Goal: Task Accomplishment & Management: Manage account settings

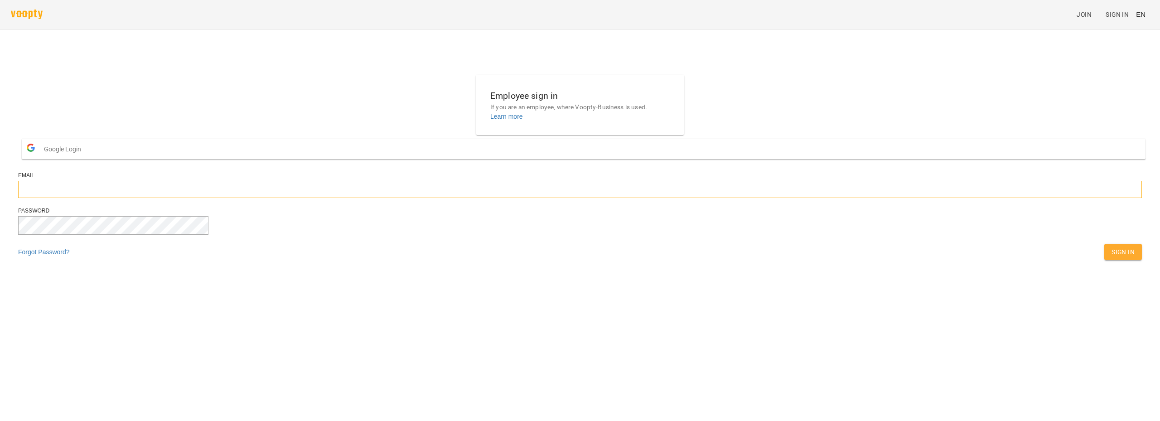
type input "**********"
click at [1112, 257] on span "Sign In" at bounding box center [1123, 252] width 23 height 11
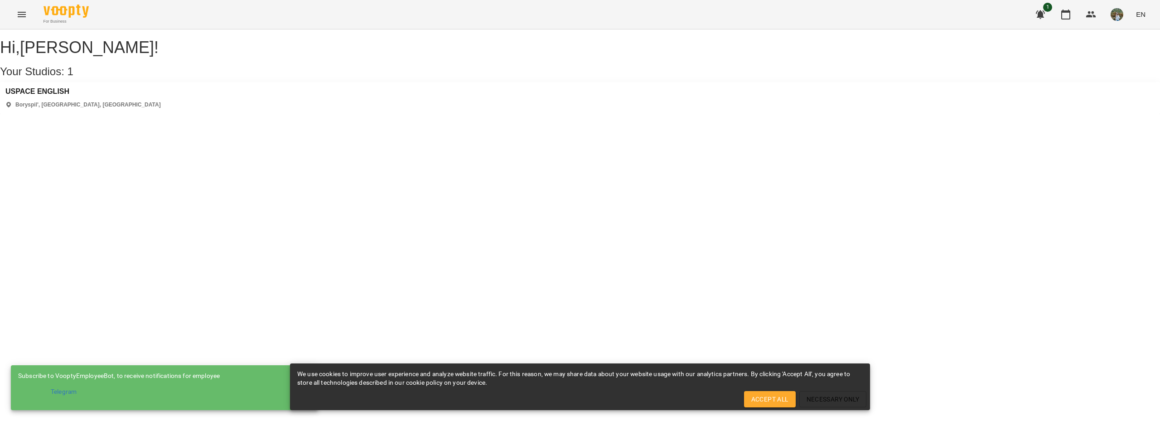
click at [774, 402] on span "Accept All" at bounding box center [770, 399] width 37 height 11
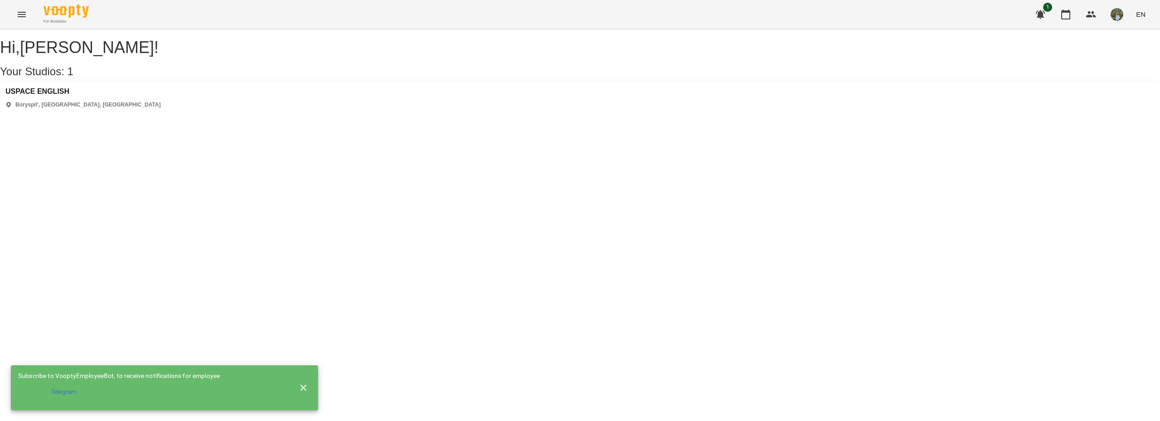
click at [300, 388] on icon "button" at bounding box center [303, 388] width 11 height 11
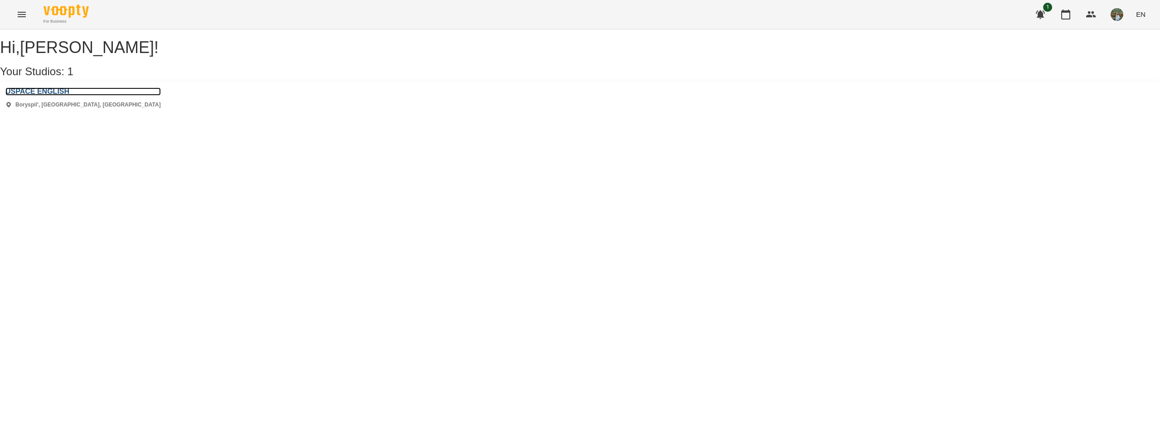
drag, startPoint x: 66, startPoint y: 101, endPoint x: 69, endPoint y: 111, distance: 10.9
click at [66, 96] on h3 "USPACE ENGLISH" at bounding box center [82, 91] width 155 height 8
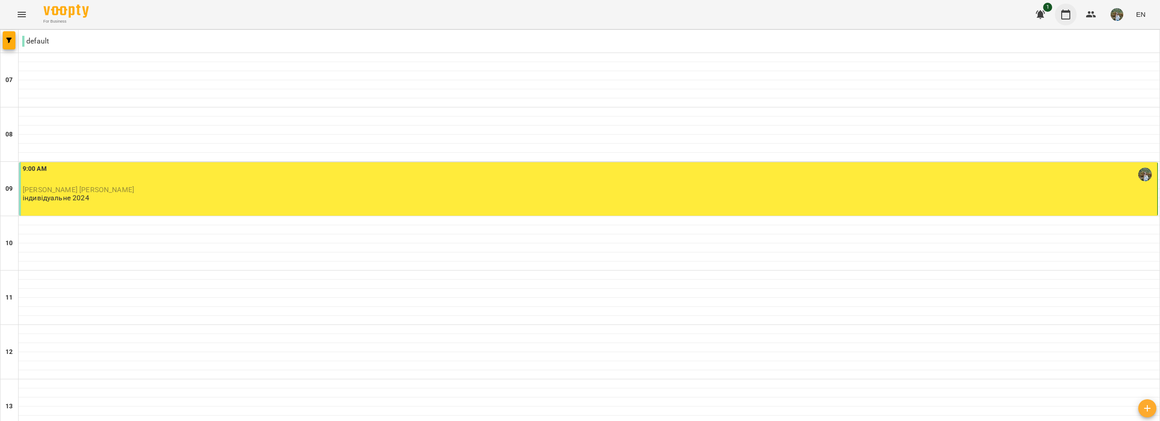
click at [1074, 13] on button "button" at bounding box center [1066, 15] width 22 height 22
drag, startPoint x: 23, startPoint y: 7, endPoint x: 23, endPoint y: 12, distance: 5.4
click at [23, 12] on button "Menu" at bounding box center [22, 15] width 22 height 22
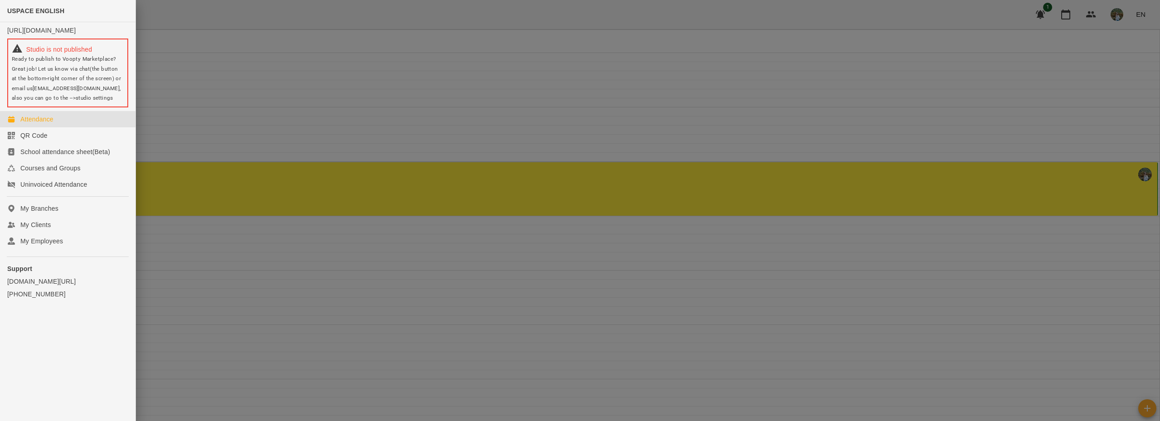
click at [272, 143] on div at bounding box center [580, 210] width 1160 height 421
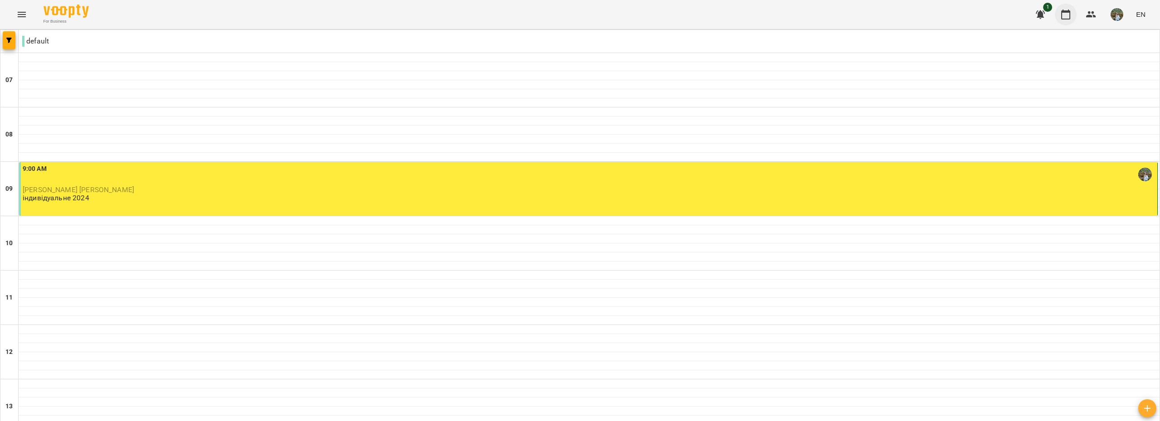
click at [1067, 19] on icon "button" at bounding box center [1066, 15] width 9 height 10
click at [18, 9] on icon "Menu" at bounding box center [21, 14] width 11 height 11
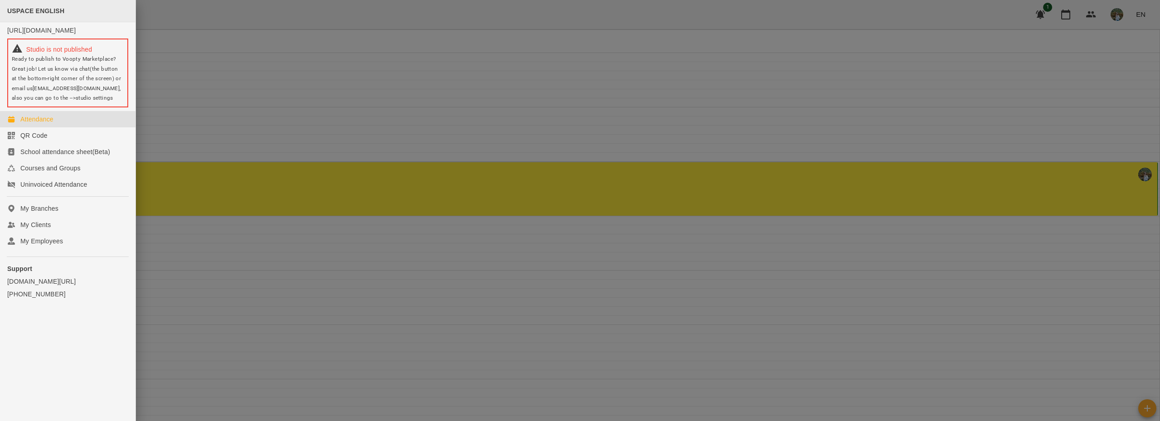
click at [60, 5] on div "USPACE ENGLISH" at bounding box center [68, 11] width 136 height 22
click at [303, 18] on div at bounding box center [580, 210] width 1160 height 421
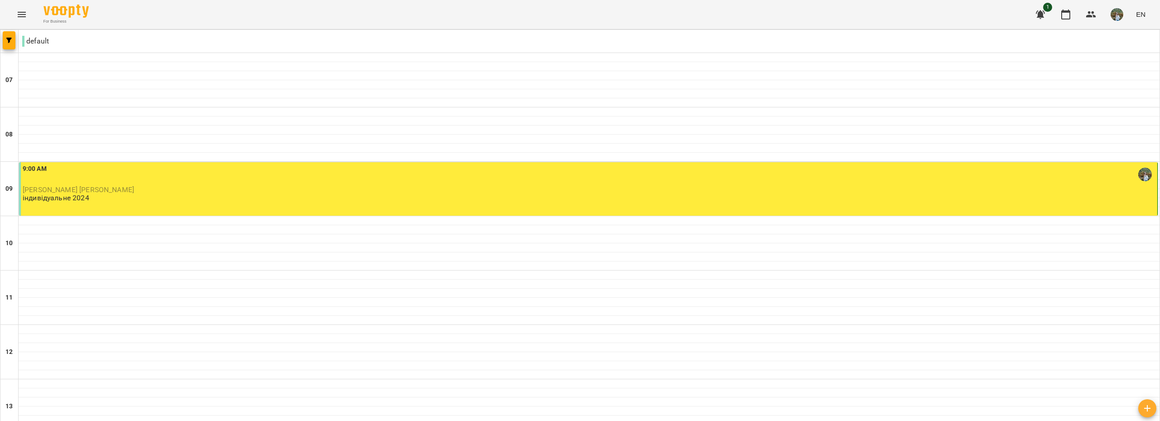
click at [39, 41] on p "default" at bounding box center [35, 41] width 27 height 11
click at [40, 39] on p "default" at bounding box center [35, 41] width 27 height 11
click at [69, 5] on img at bounding box center [66, 11] width 45 height 13
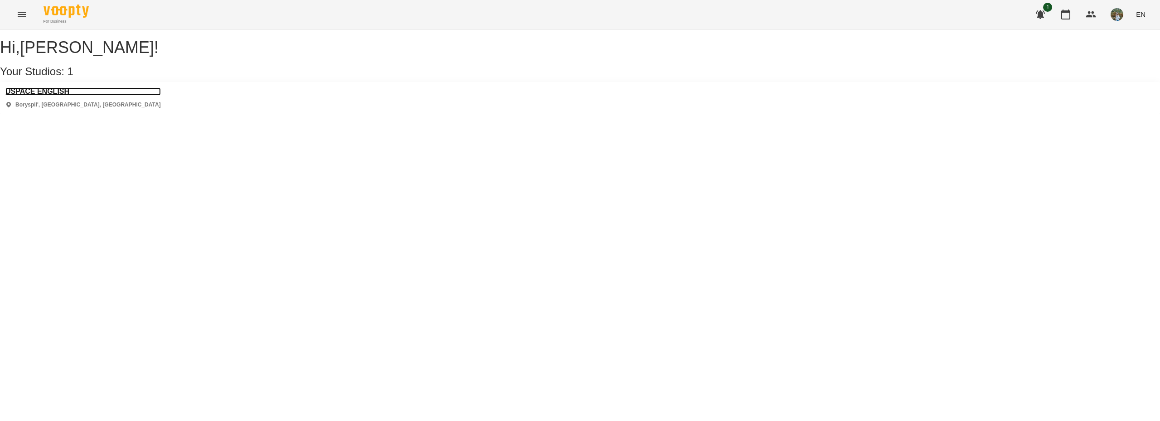
click at [49, 96] on h3 "USPACE ENGLISH" at bounding box center [82, 91] width 155 height 8
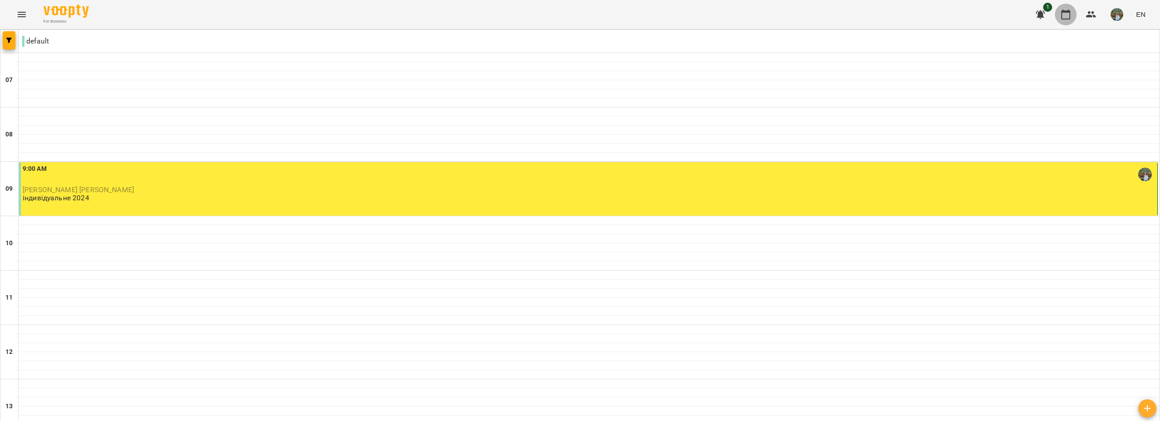
click at [1071, 15] on icon "button" at bounding box center [1066, 15] width 9 height 10
click at [1122, 16] on img "button" at bounding box center [1117, 14] width 13 height 13
click at [992, 9] on div at bounding box center [580, 210] width 1160 height 421
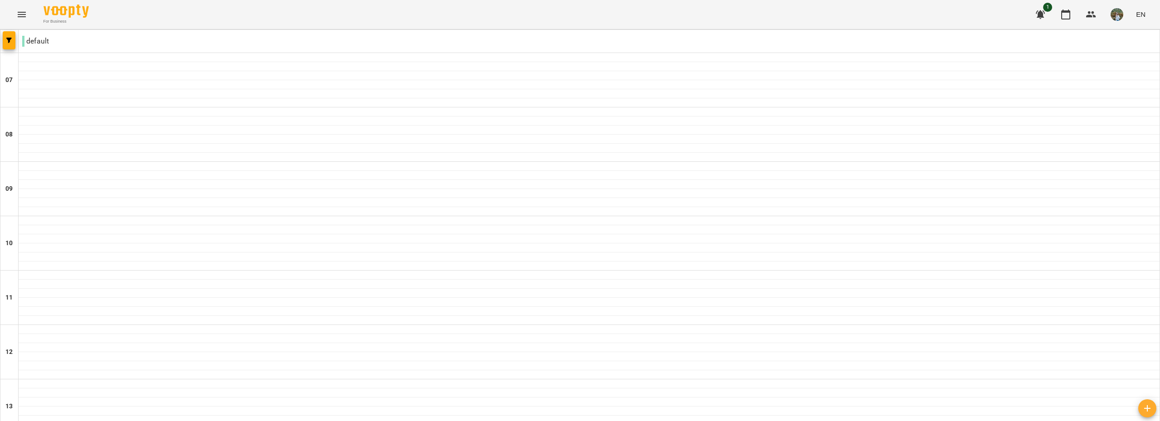
type input "**********"
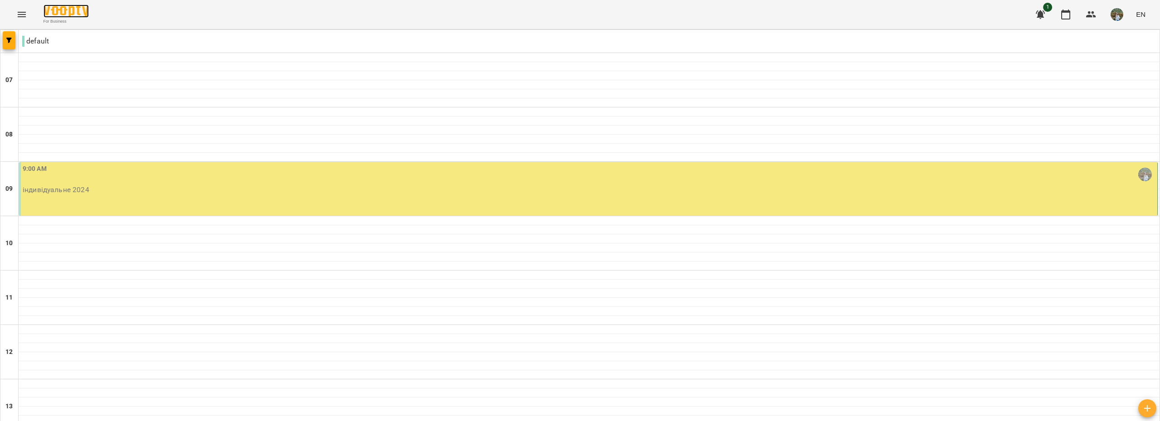
click at [69, 12] on img at bounding box center [66, 11] width 45 height 13
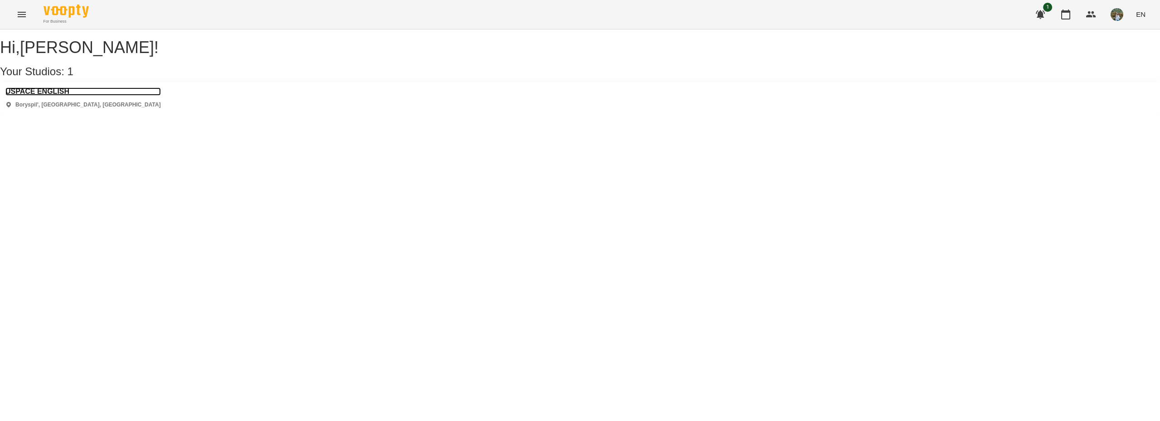
click at [39, 96] on h3 "USPACE ENGLISH" at bounding box center [82, 91] width 155 height 8
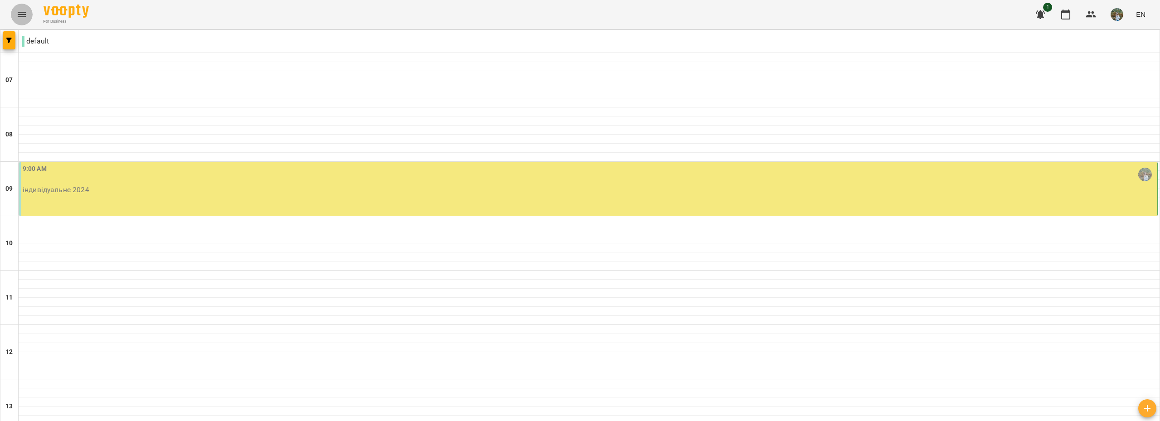
click at [24, 19] on icon "Menu" at bounding box center [21, 14] width 11 height 11
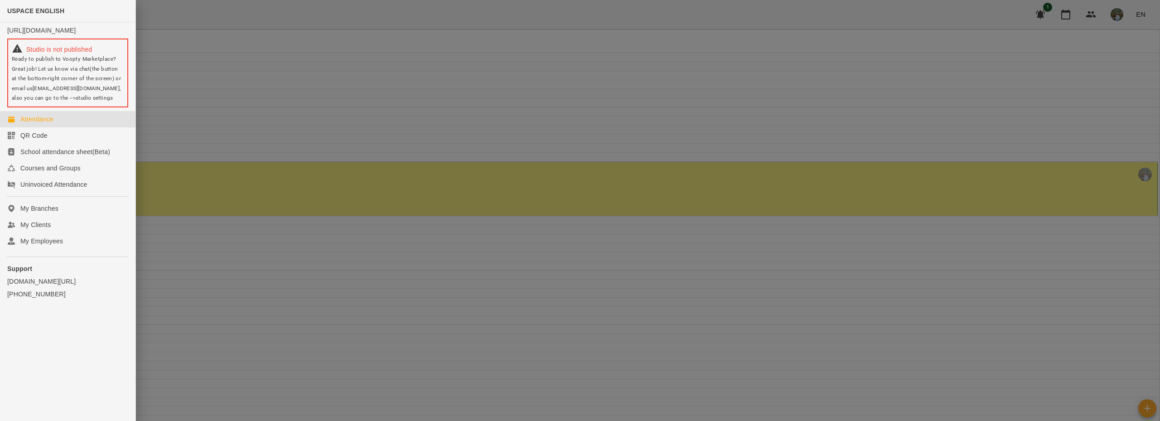
drag, startPoint x: 159, startPoint y: 0, endPoint x: 103, endPoint y: 24, distance: 60.5
click at [158, 2] on div at bounding box center [580, 210] width 1160 height 421
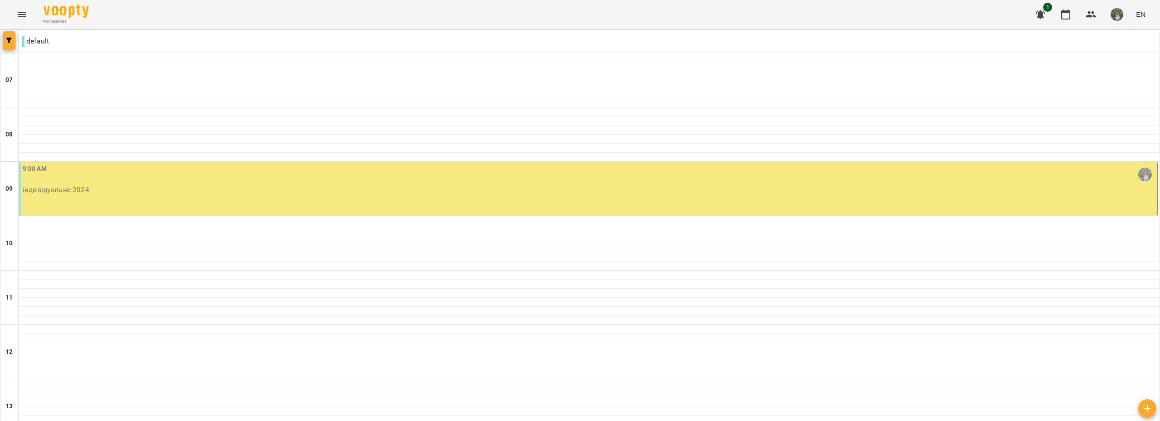
click at [9, 40] on icon "button" at bounding box center [8, 40] width 5 height 5
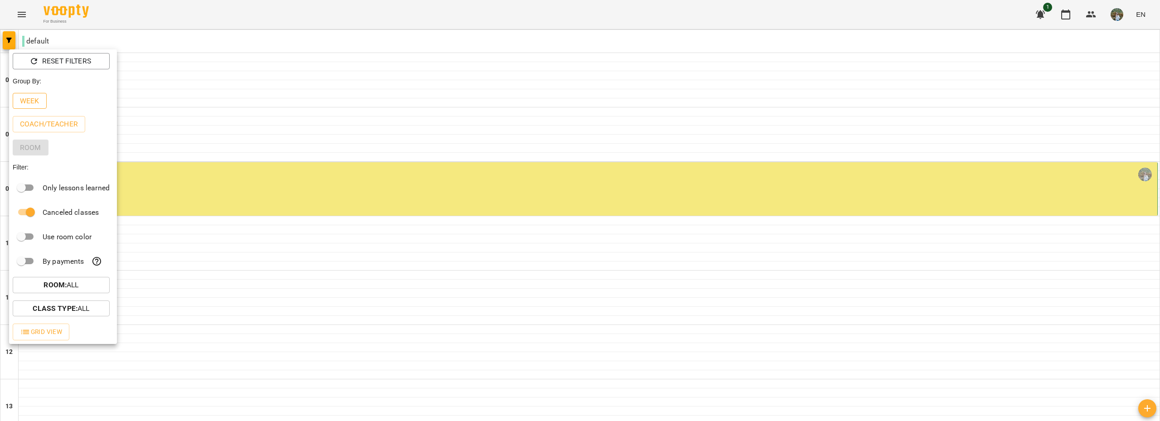
click at [26, 99] on p "Week" at bounding box center [29, 101] width 19 height 11
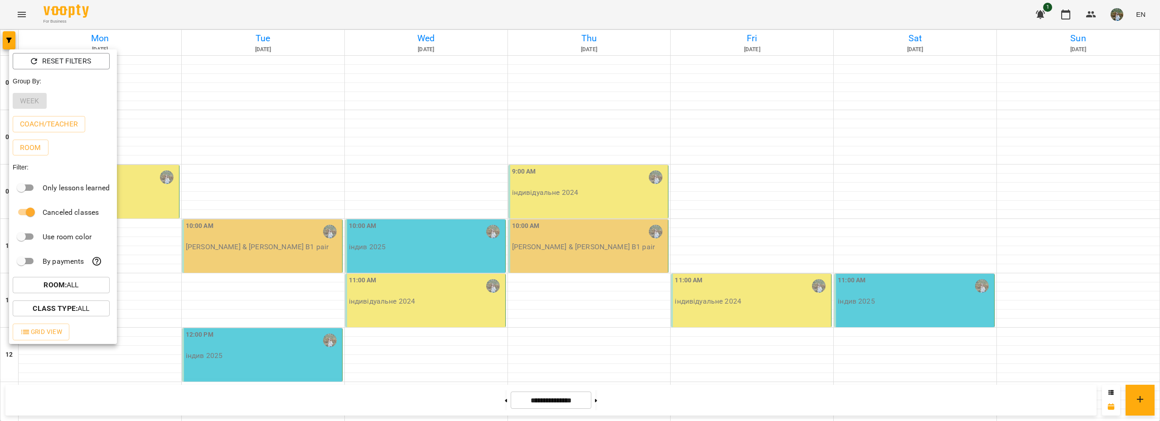
click at [194, 9] on div at bounding box center [580, 210] width 1160 height 421
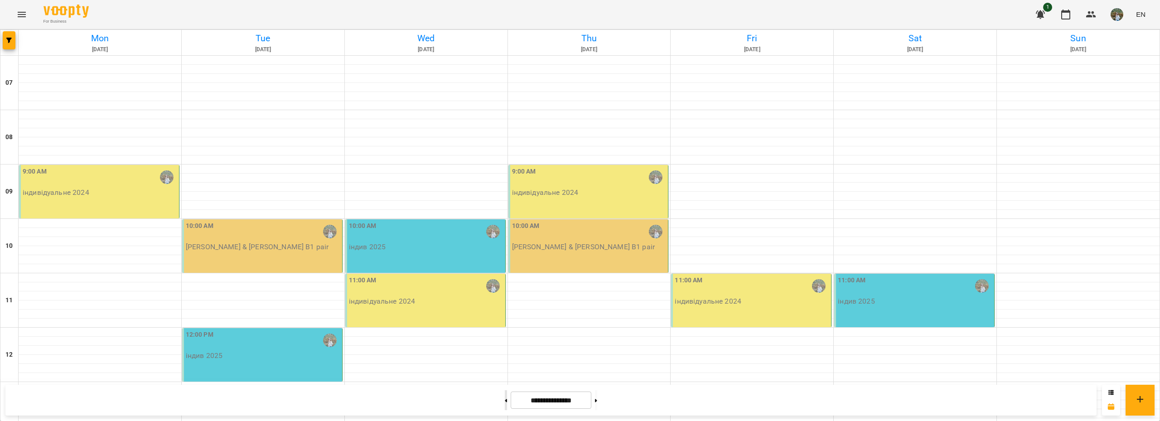
click at [505, 403] on button at bounding box center [506, 400] width 2 height 20
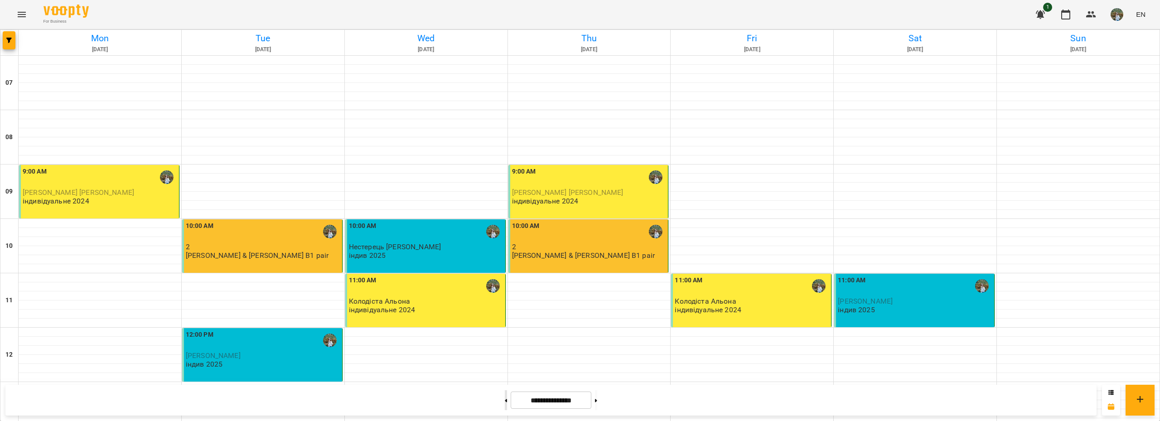
click at [505, 401] on button at bounding box center [506, 400] width 2 height 20
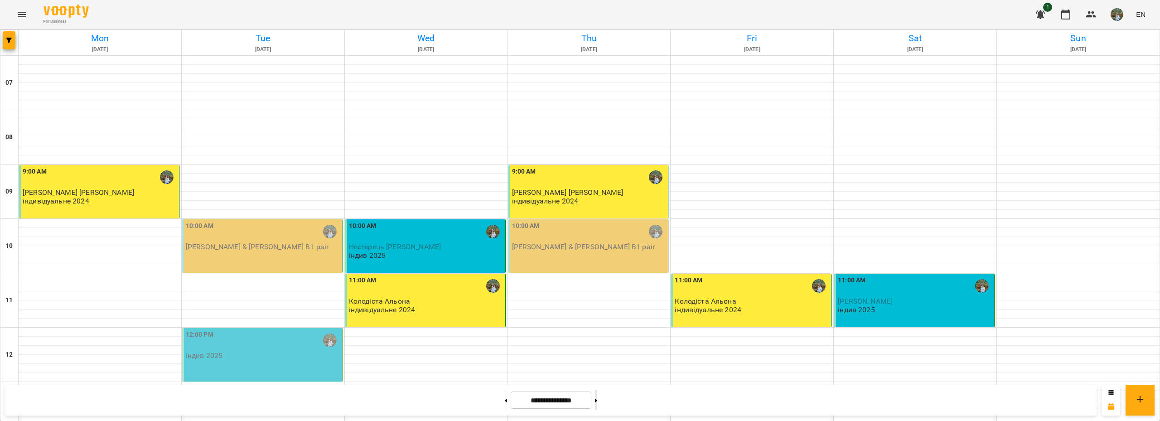
click at [597, 401] on button at bounding box center [596, 400] width 2 height 20
type input "**********"
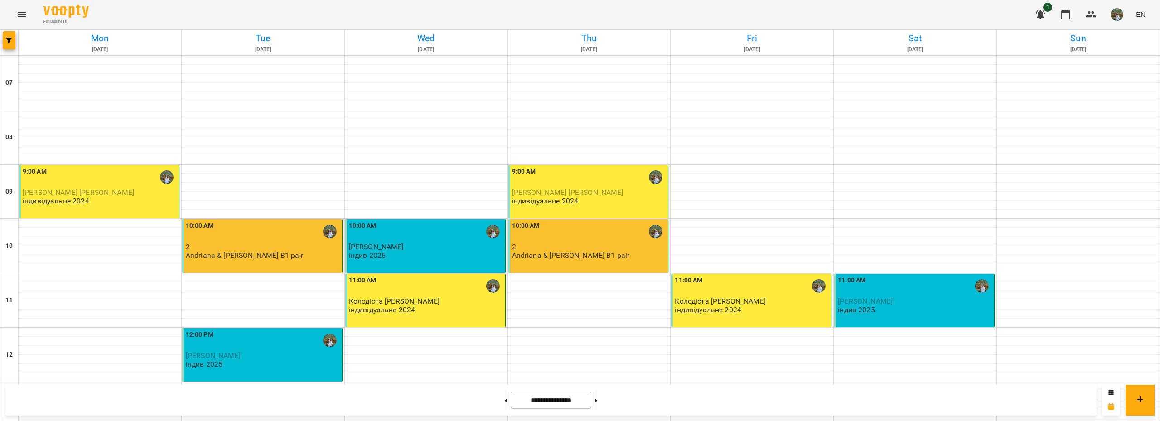
click at [501, 399] on div at bounding box center [506, 400] width 10 height 20
click at [505, 399] on icon at bounding box center [506, 401] width 2 height 4
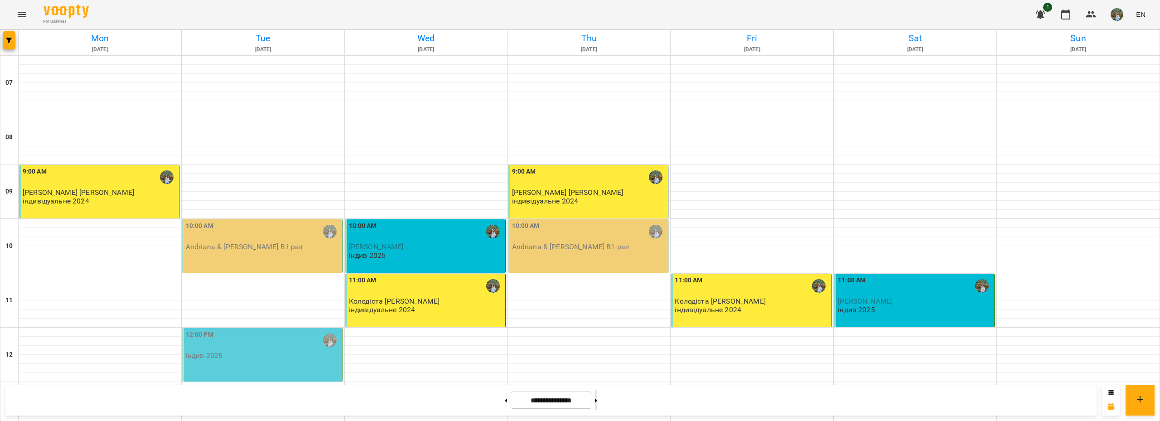
click at [597, 395] on button at bounding box center [596, 400] width 2 height 20
type input "**********"
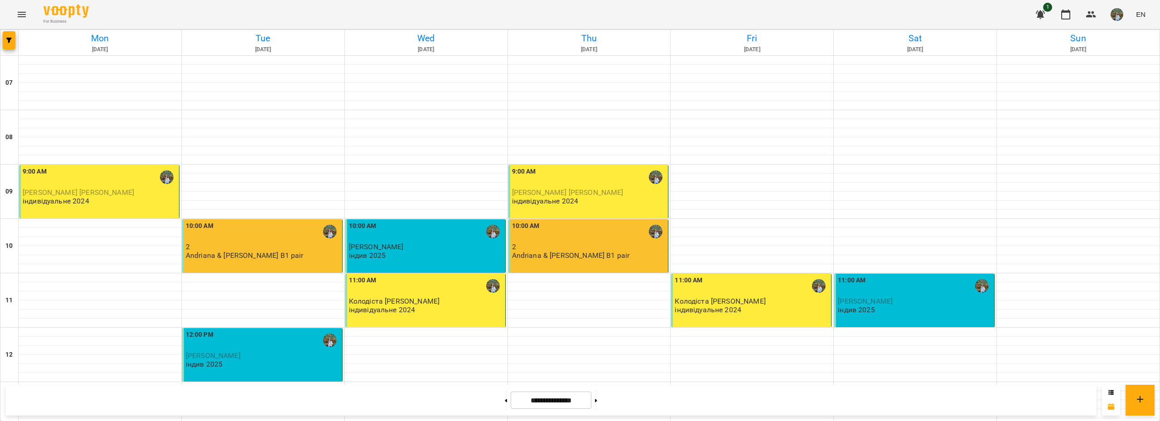
click at [98, 188] on div "9:00 AM" at bounding box center [100, 177] width 155 height 21
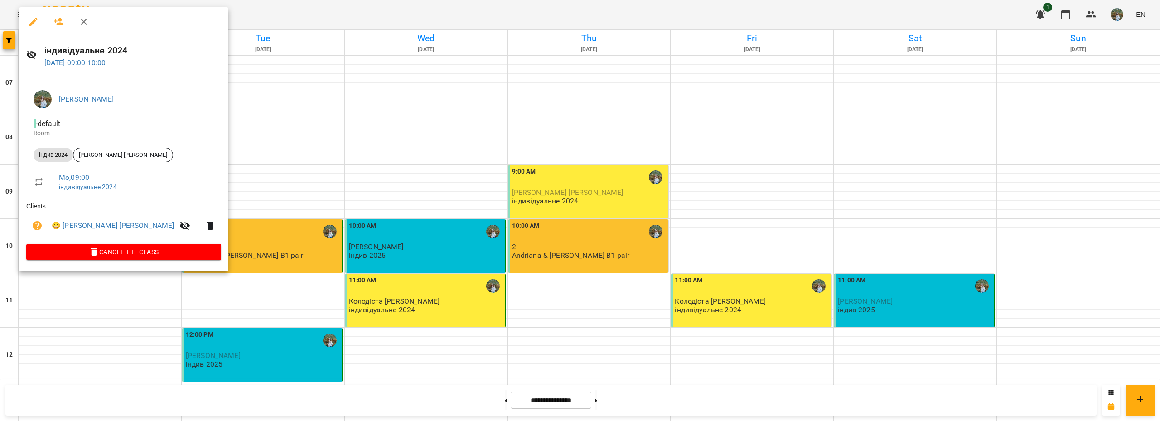
click at [259, 2] on div at bounding box center [580, 210] width 1160 height 421
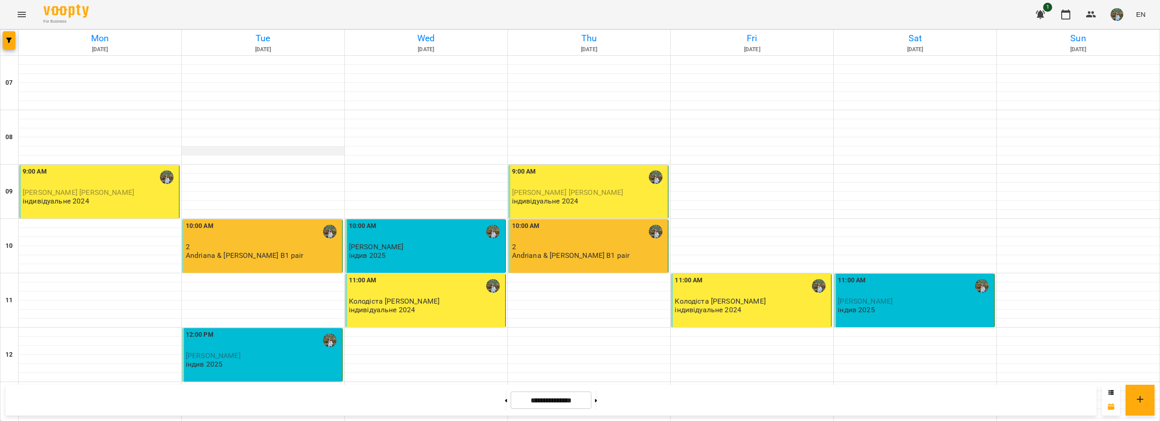
scroll to position [45, 0]
